Goal: Information Seeking & Learning: Learn about a topic

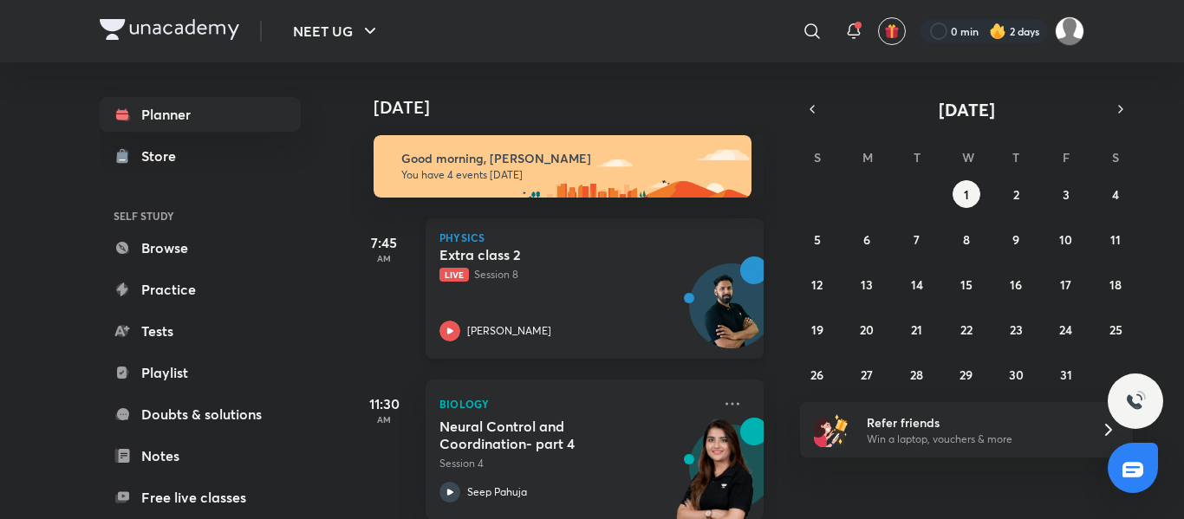
click at [570, 281] on p "Live Session 8" at bounding box center [575, 275] width 272 height 16
